Goal: Task Accomplishment & Management: Manage account settings

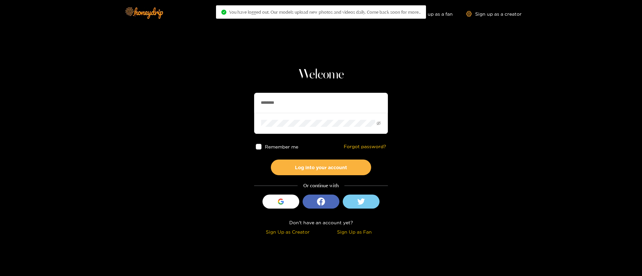
click at [306, 111] on input "********" at bounding box center [321, 103] width 134 height 20
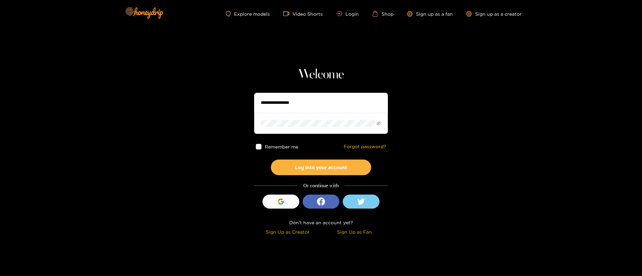
paste input "**********"
type input "**********"
click at [287, 117] on span at bounding box center [321, 123] width 134 height 21
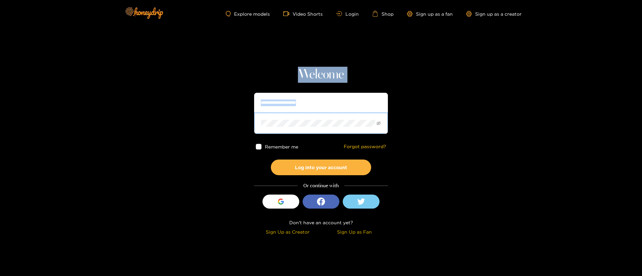
click at [287, 117] on span at bounding box center [321, 123] width 134 height 21
click at [271, 160] on button "Log into your account" at bounding box center [321, 168] width 100 height 16
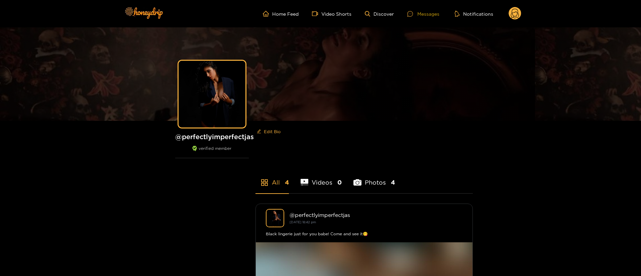
click at [420, 13] on div "Messages" at bounding box center [423, 14] width 32 height 8
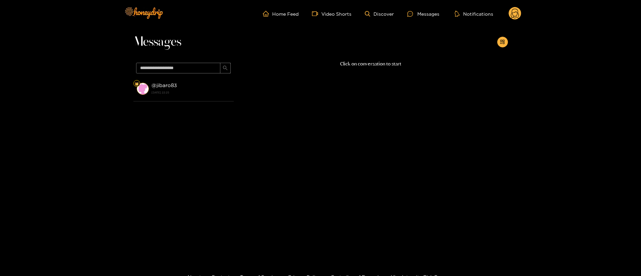
click at [175, 105] on div "@ jibaro83 [DATE] 22:25" at bounding box center [183, 157] width 100 height 163
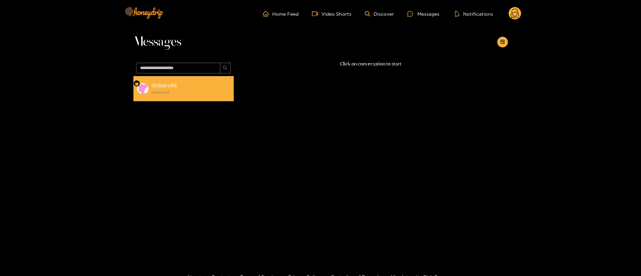
click at [195, 83] on div "@ jibaro83 [DATE] 22:25" at bounding box center [190, 88] width 79 height 15
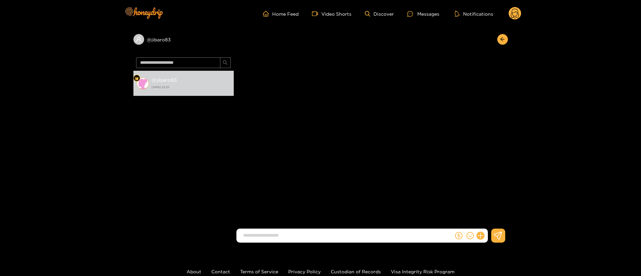
click at [481, 240] on div at bounding box center [471, 236] width 34 height 14
click at [481, 240] on button at bounding box center [480, 235] width 11 height 11
click at [495, 223] on button at bounding box center [492, 219] width 23 height 15
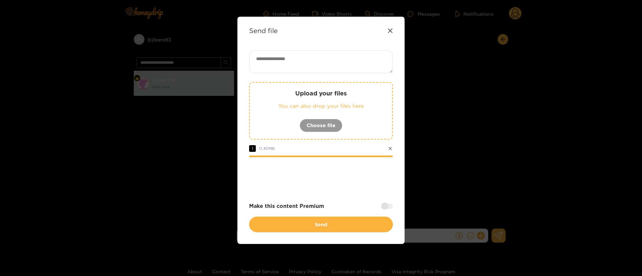
click at [319, 63] on textarea at bounding box center [321, 61] width 144 height 23
paste textarea "**********"
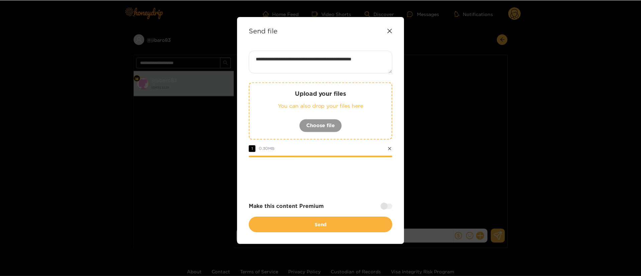
scroll to position [0, 0]
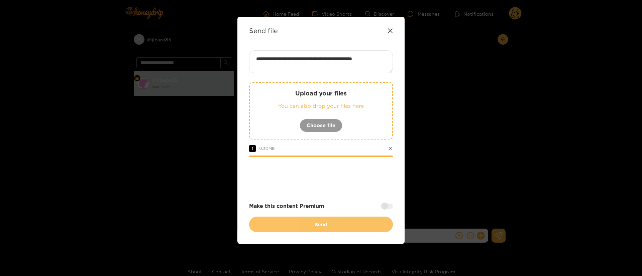
type textarea "**********"
click at [349, 230] on button "Send" at bounding box center [321, 225] width 144 height 16
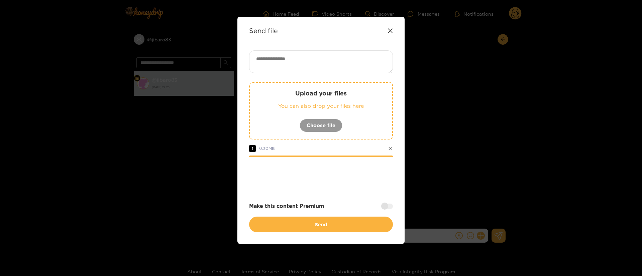
scroll to position [0, 0]
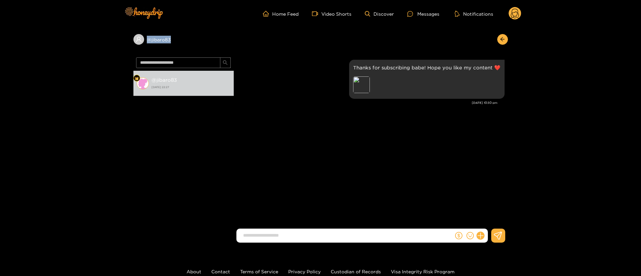
copy div "@ jibaro83"
drag, startPoint x: 124, startPoint y: 39, endPoint x: 119, endPoint y: 40, distance: 4.5
click at [119, 40] on div "@ jibaro83 @ jibaro83 25 September 2025 22:27 A Marrero Thanks for subscribing …" at bounding box center [320, 137] width 641 height 221
click at [483, 236] on icon at bounding box center [480, 236] width 6 height 6
click at [489, 221] on icon at bounding box center [492, 219] width 7 height 7
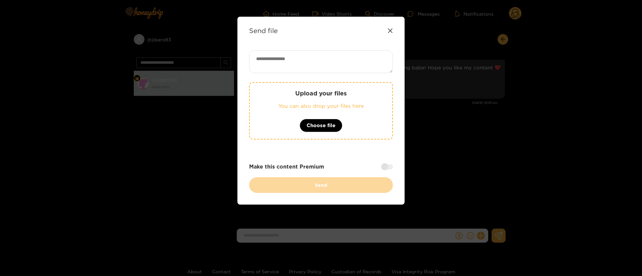
click at [353, 65] on textarea at bounding box center [321, 61] width 144 height 23
paste textarea "**********"
paste textarea "**"
type textarea "**********"
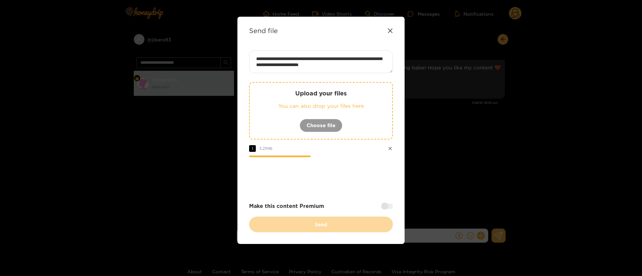
drag, startPoint x: 345, startPoint y: 197, endPoint x: 405, endPoint y: 203, distance: 60.2
click at [345, 197] on div "**********" at bounding box center [321, 141] width 144 height 182
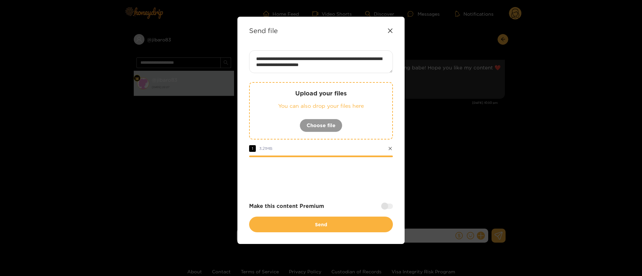
click at [384, 208] on div at bounding box center [387, 206] width 12 height 5
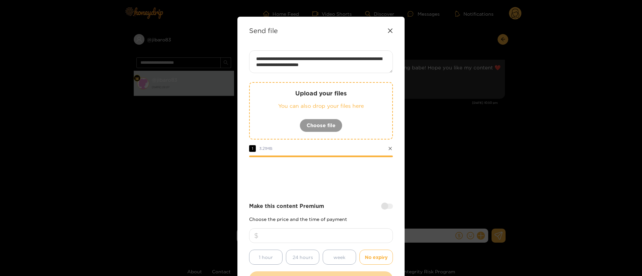
click at [367, 231] on input "number" at bounding box center [321, 236] width 144 height 15
type input "**"
click at [343, 181] on div at bounding box center [321, 175] width 144 height 27
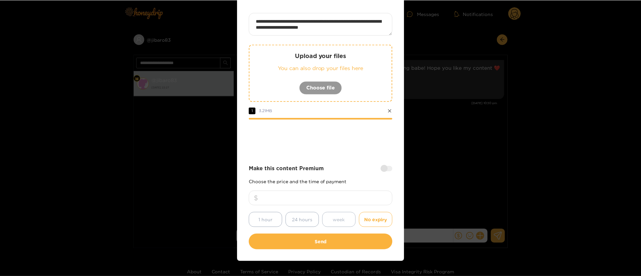
scroll to position [49, 0]
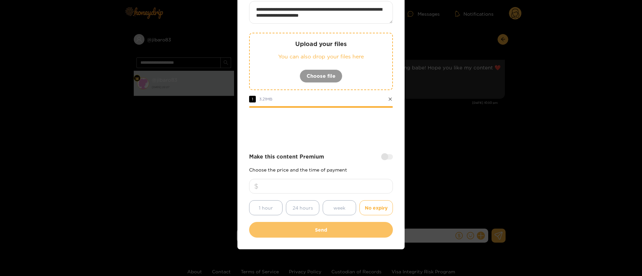
click at [321, 229] on button "Send" at bounding box center [321, 230] width 144 height 16
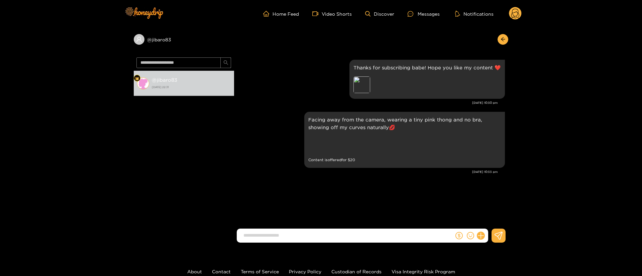
scroll to position [10, 0]
click at [516, 10] on circle at bounding box center [515, 13] width 13 height 13
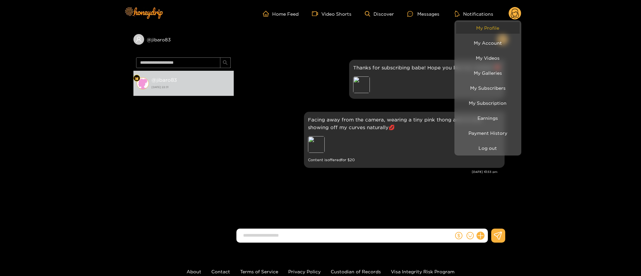
click at [498, 25] on link "My Profile" at bounding box center [488, 28] width 64 height 12
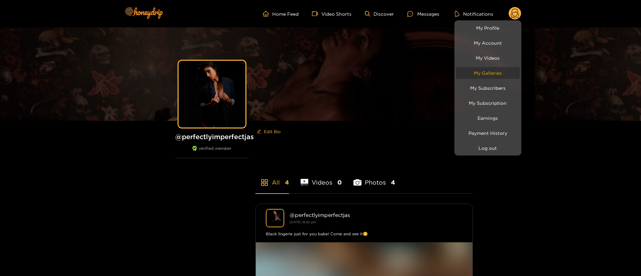
click at [494, 70] on link "My Galleries" at bounding box center [488, 73] width 64 height 12
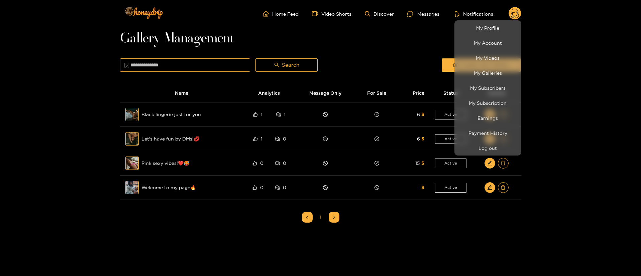
drag, startPoint x: 20, startPoint y: 164, endPoint x: 160, endPoint y: 82, distance: 162.0
click at [21, 163] on div at bounding box center [320, 138] width 641 height 276
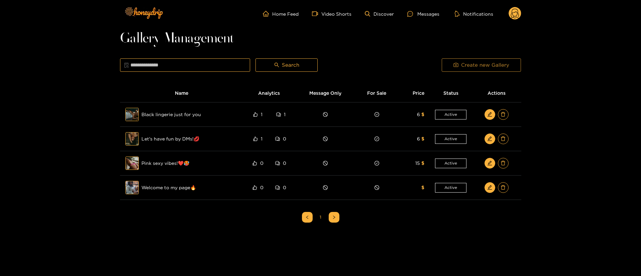
click at [487, 64] on span "Create new Gallery" at bounding box center [485, 65] width 48 height 8
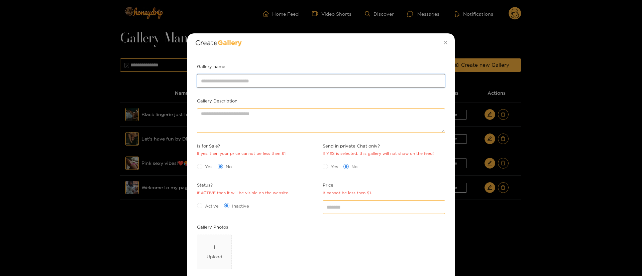
click at [295, 83] on input "Gallery name" at bounding box center [321, 80] width 248 height 13
paste input "**********"
type input "**********"
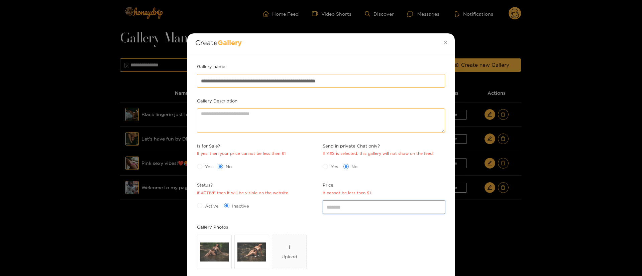
click at [347, 202] on input "*" at bounding box center [384, 207] width 122 height 13
type input "**"
drag, startPoint x: 199, startPoint y: 163, endPoint x: 216, endPoint y: 206, distance: 46.4
click at [200, 163] on label "Yes" at bounding box center [206, 166] width 18 height 7
click at [216, 206] on span "Active" at bounding box center [211, 206] width 19 height 7
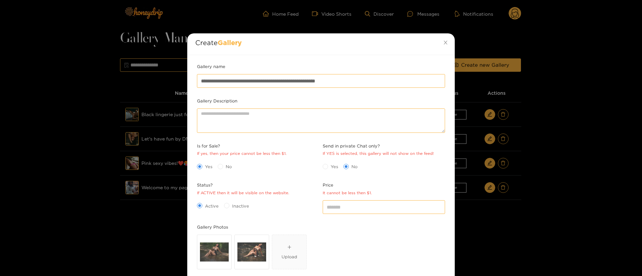
click at [286, 189] on div "Status? If ACTIVE then it will be visible on the website." at bounding box center [243, 189] width 92 height 14
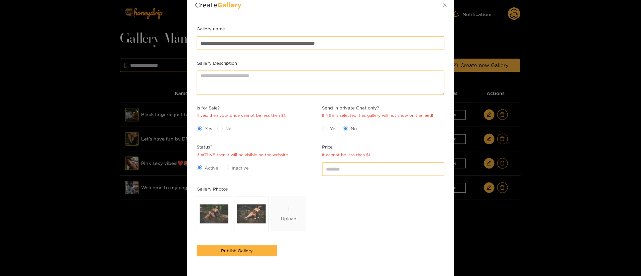
scroll to position [50, 0]
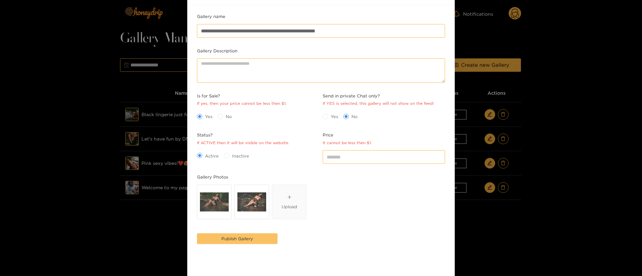
click at [245, 237] on span "Publish Gallery" at bounding box center [237, 239] width 32 height 7
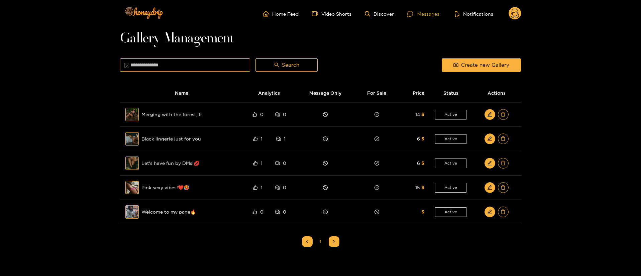
click at [433, 14] on div "Messages" at bounding box center [423, 14] width 32 height 8
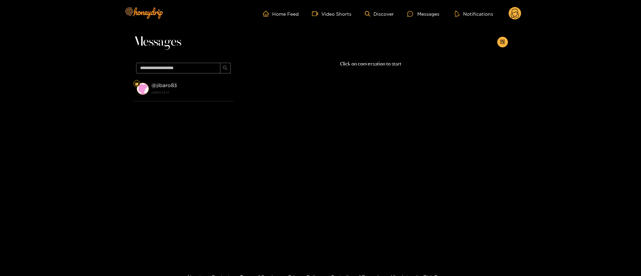
click at [517, 12] on icon at bounding box center [515, 15] width 8 height 12
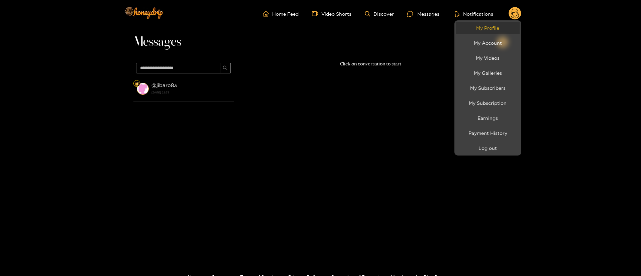
click at [481, 26] on link "My Profile" at bounding box center [488, 28] width 64 height 12
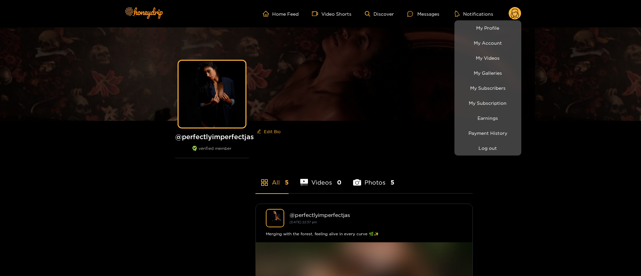
click at [102, 213] on div at bounding box center [320, 138] width 641 height 276
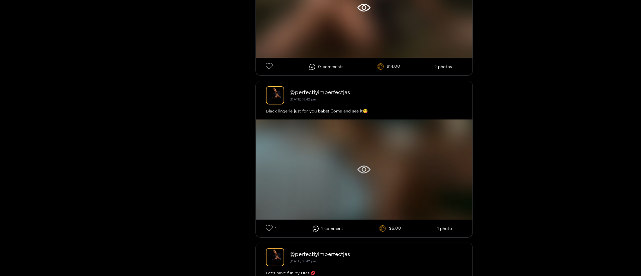
scroll to position [301, 0]
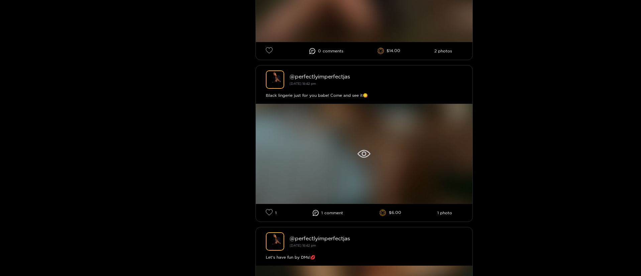
click at [354, 152] on div at bounding box center [364, 154] width 217 height 100
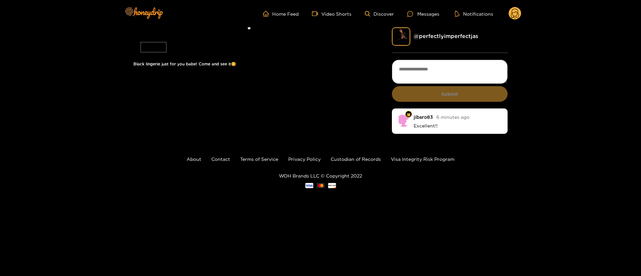
click at [512, 8] on circle at bounding box center [515, 13] width 13 height 13
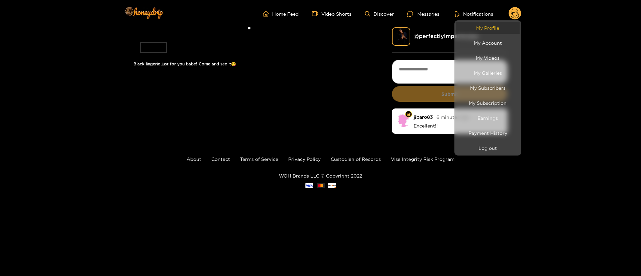
click at [483, 26] on link "My Profile" at bounding box center [488, 28] width 64 height 12
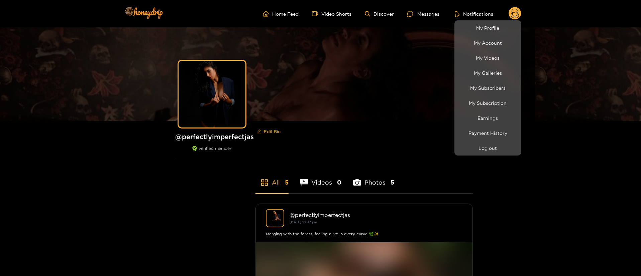
click at [586, 154] on div at bounding box center [320, 138] width 641 height 276
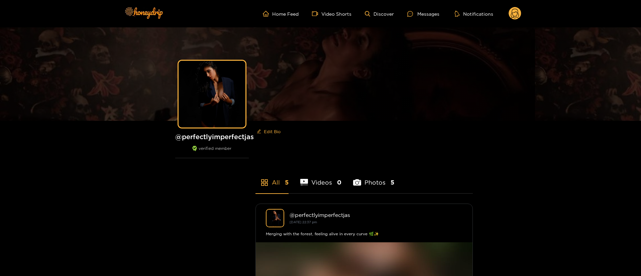
click at [521, 17] on icon at bounding box center [515, 13] width 13 height 13
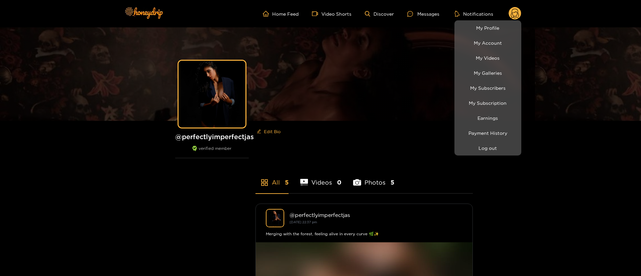
click at [535, 186] on div at bounding box center [320, 138] width 641 height 276
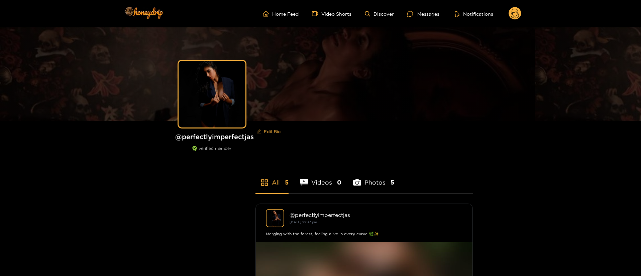
click at [515, 7] on circle at bounding box center [515, 13] width 13 height 13
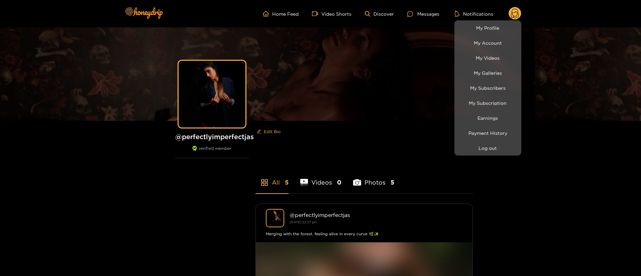
click at [571, 226] on div at bounding box center [320, 138] width 641 height 276
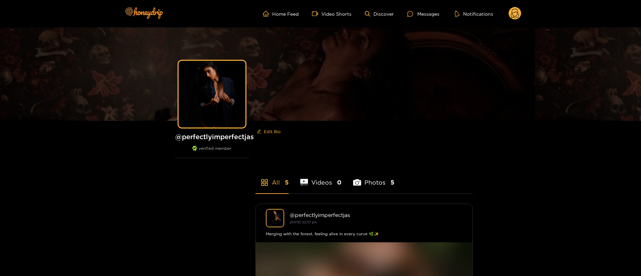
drag, startPoint x: 515, startPoint y: 16, endPoint x: 515, endPoint y: 11, distance: 5.0
click at [515, 11] on g at bounding box center [515, 13] width 13 height 13
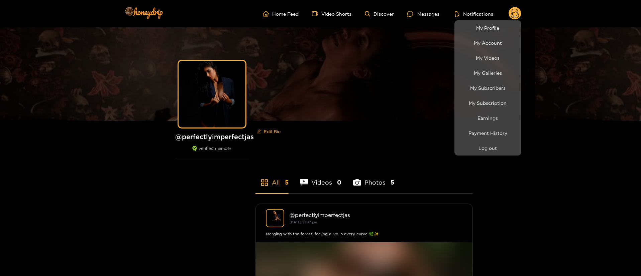
click at [515, 3] on div at bounding box center [320, 138] width 641 height 276
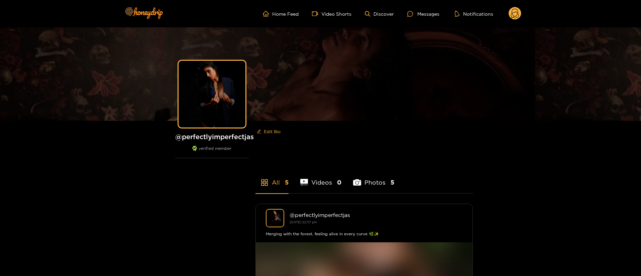
click at [509, 13] on circle at bounding box center [515, 13] width 13 height 13
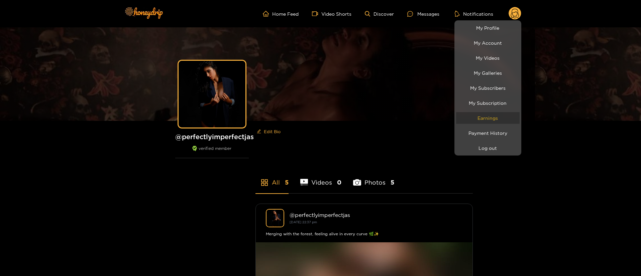
click at [504, 117] on link "Earnings" at bounding box center [488, 118] width 64 height 12
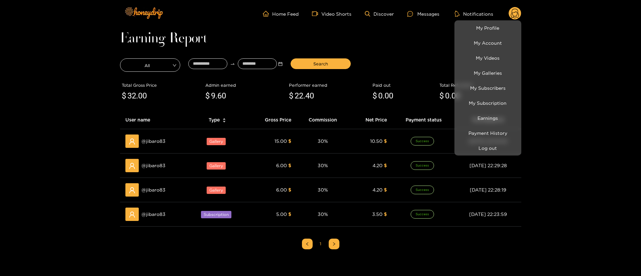
click at [400, 35] on div at bounding box center [320, 138] width 641 height 276
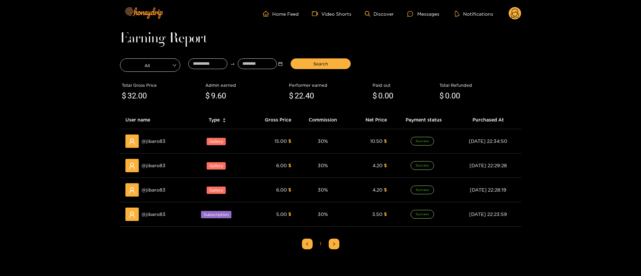
click at [512, 22] on div "Home Feed Video Shorts Discover Messages Notifications 0" at bounding box center [320, 13] width 401 height 27
click at [514, 18] on circle at bounding box center [515, 13] width 13 height 13
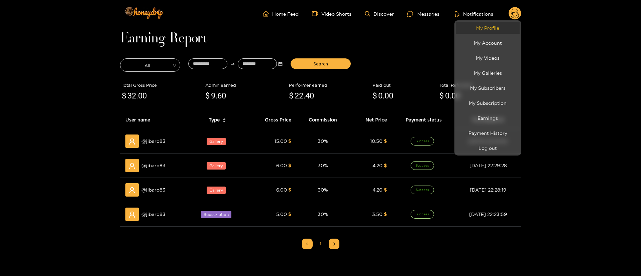
click at [492, 31] on link "My Profile" at bounding box center [488, 28] width 64 height 12
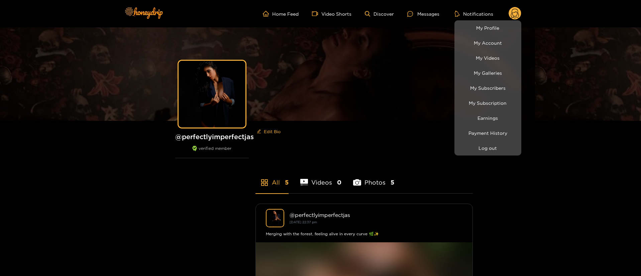
drag, startPoint x: 167, startPoint y: 218, endPoint x: 186, endPoint y: 219, distance: 19.1
click at [167, 219] on div at bounding box center [320, 138] width 641 height 276
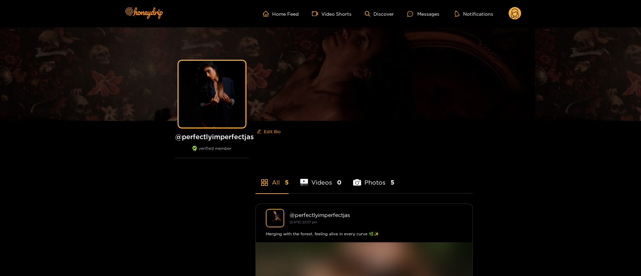
click at [504, 9] on ul "Home Feed Video Shorts Discover Messages Notifications" at bounding box center [392, 13] width 258 height 13
click at [517, 12] on circle at bounding box center [515, 13] width 13 height 13
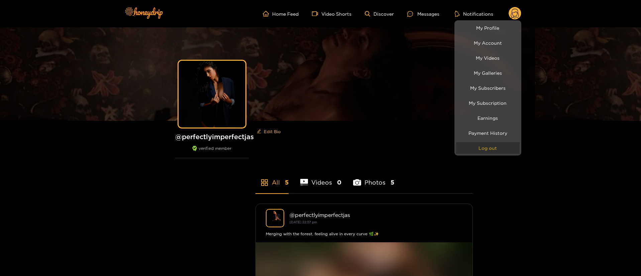
click at [495, 148] on button "Log out" at bounding box center [488, 148] width 64 height 12
